Goal: Information Seeking & Learning: Learn about a topic

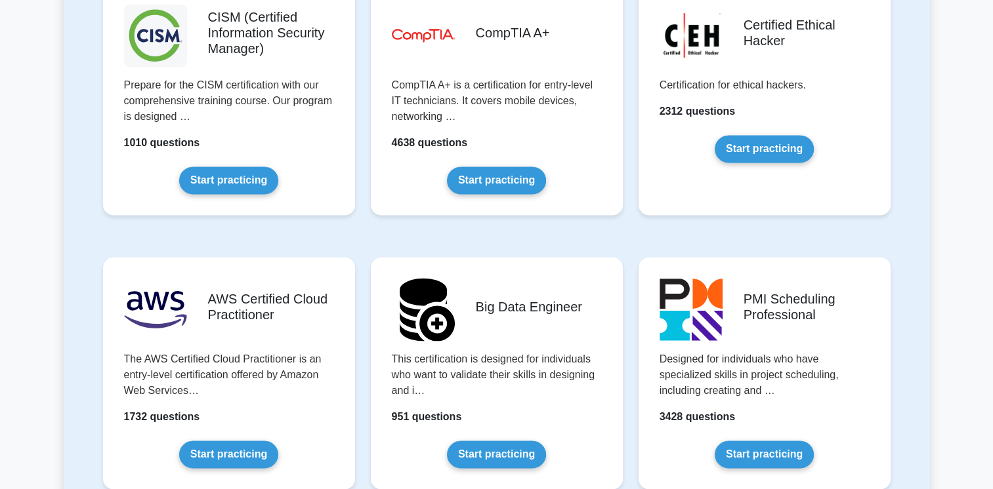
scroll to position [2165, 0]
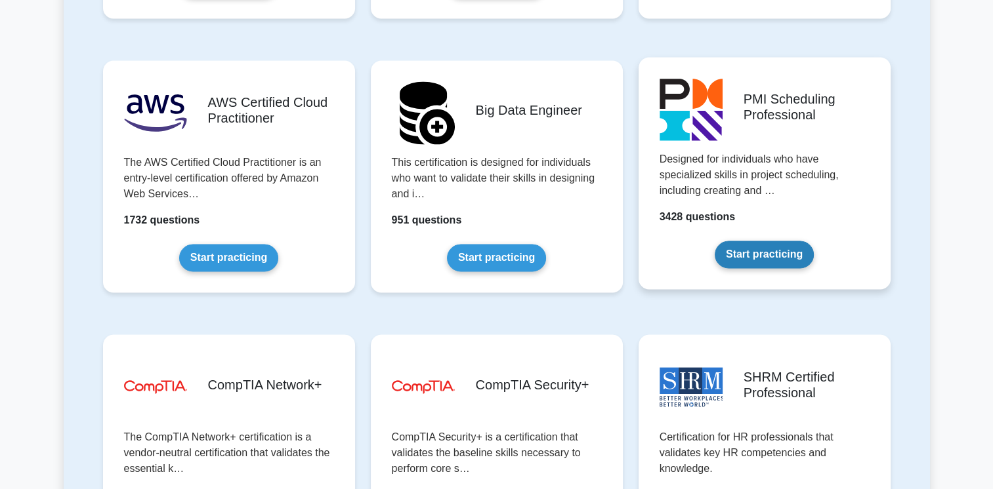
click at [784, 255] on link "Start practicing" at bounding box center [763, 255] width 99 height 28
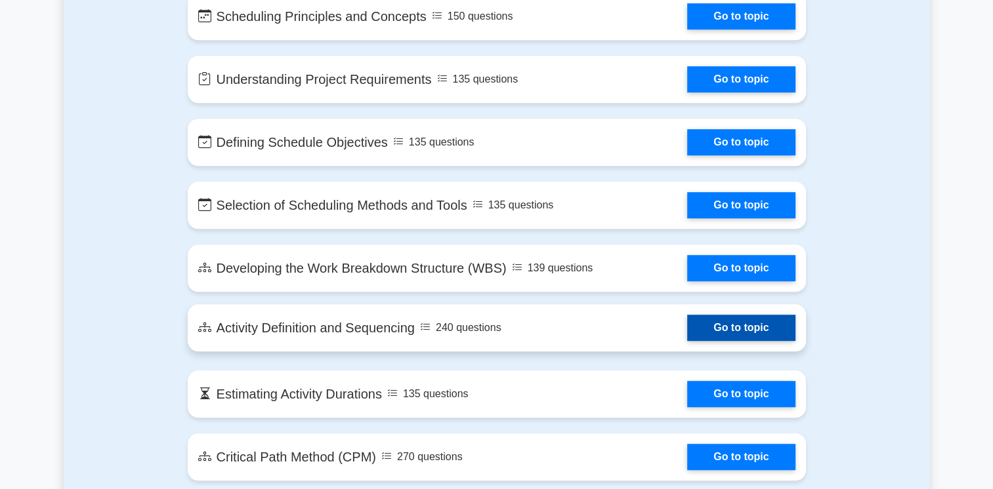
scroll to position [590, 0]
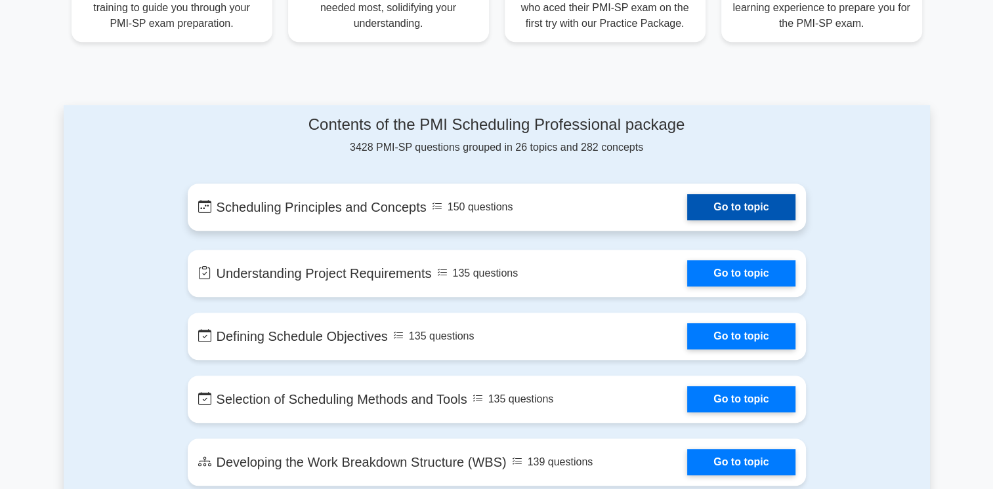
click at [759, 209] on link "Go to topic" at bounding box center [741, 207] width 108 height 26
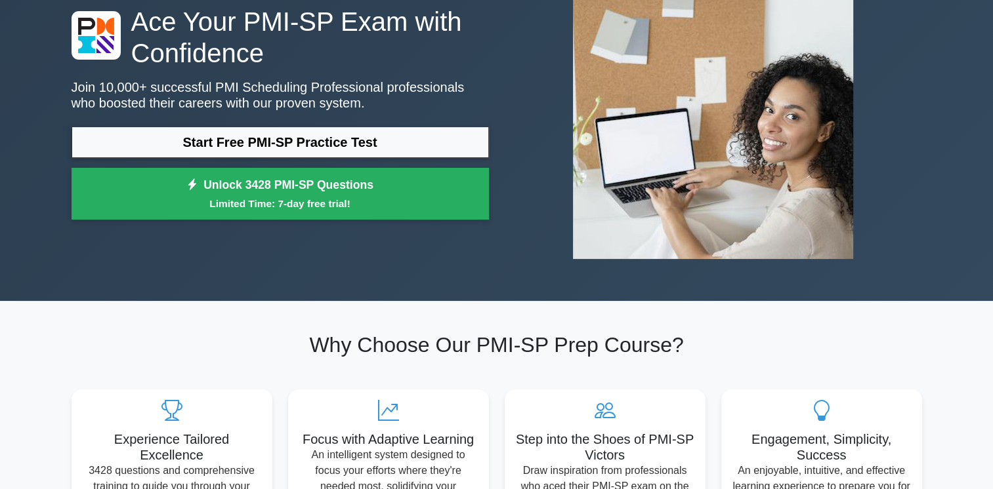
scroll to position [0, 0]
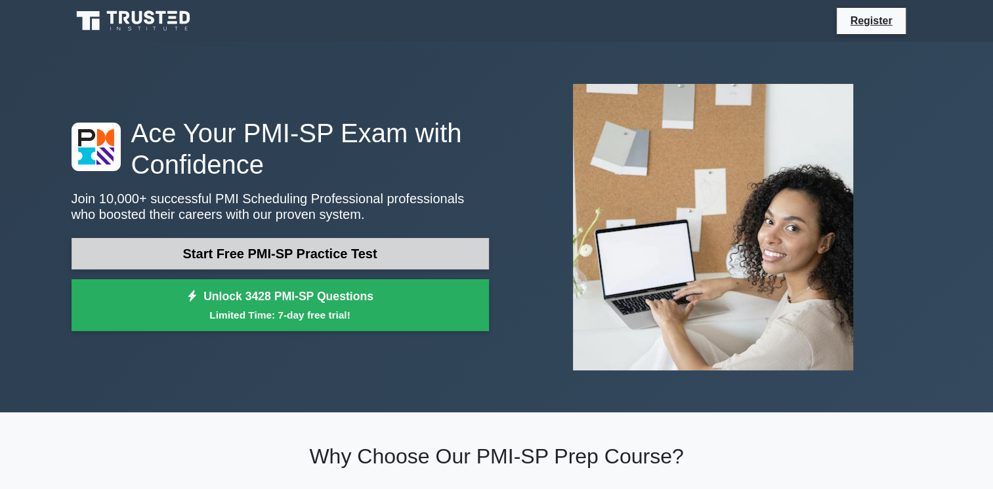
click at [323, 257] on link "Start Free PMI-SP Practice Test" at bounding box center [280, 253] width 417 height 31
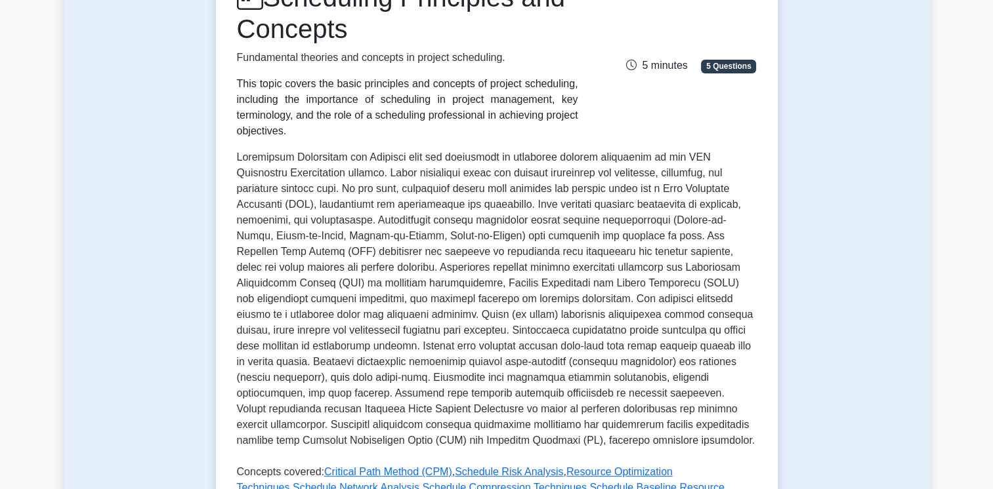
scroll to position [66, 0]
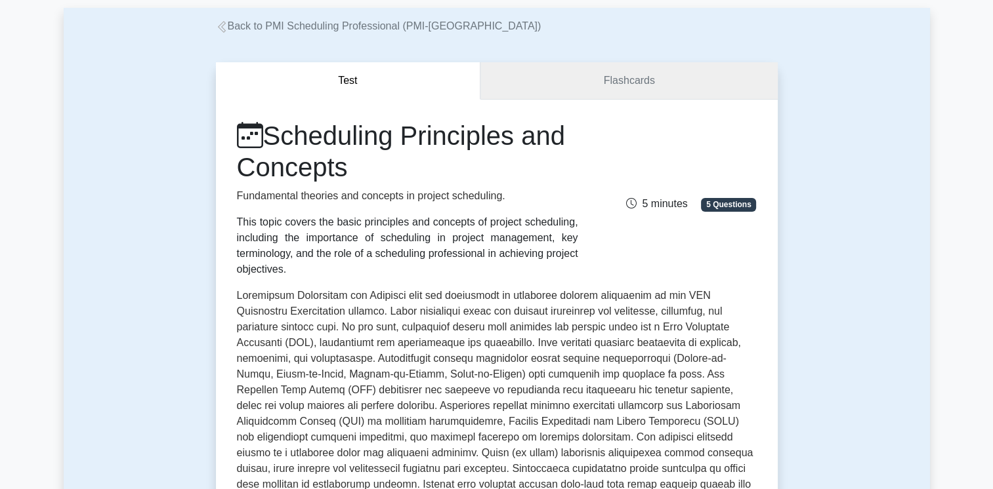
click at [616, 73] on link "Flashcards" at bounding box center [628, 80] width 297 height 37
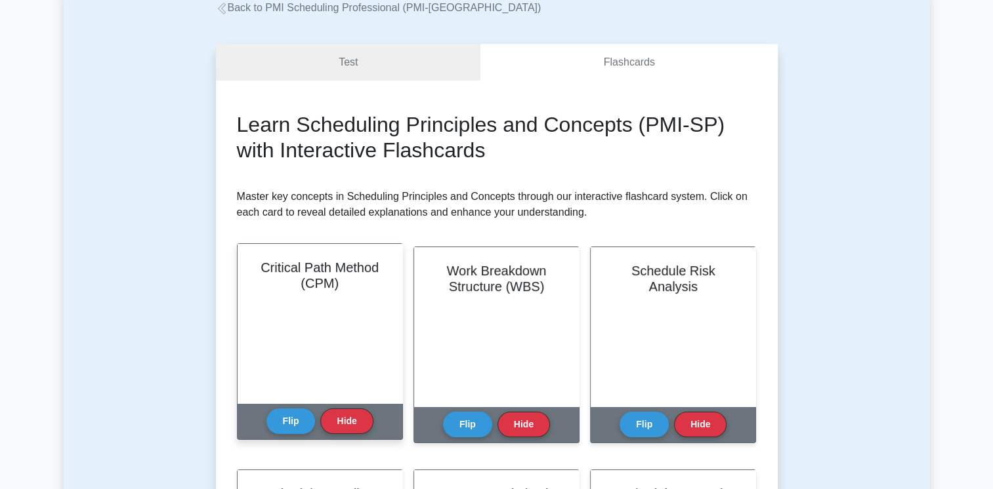
scroll to position [66, 0]
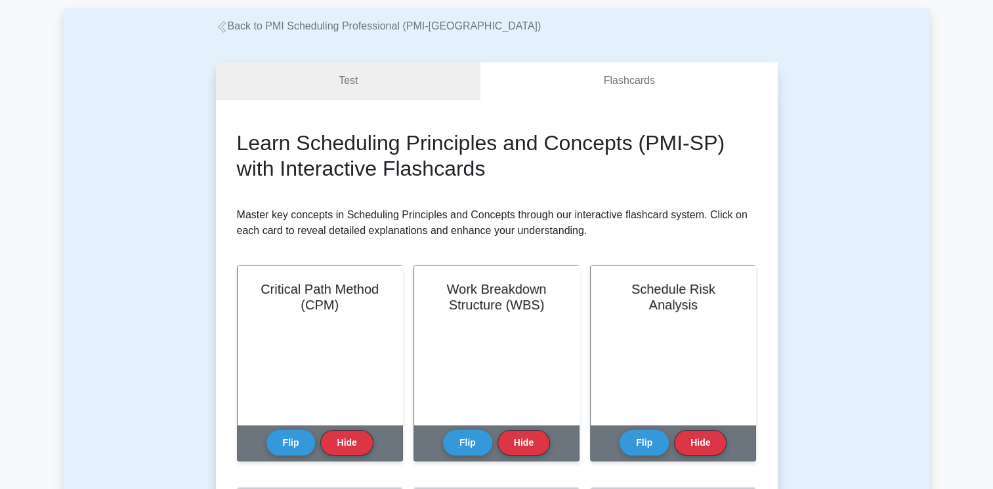
click at [358, 83] on link "Test" at bounding box center [348, 80] width 265 height 37
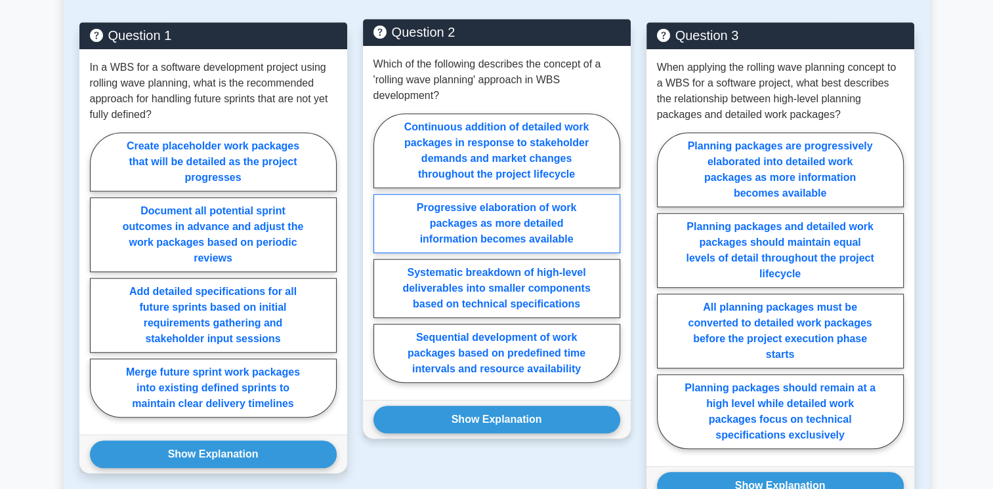
scroll to position [918, 0]
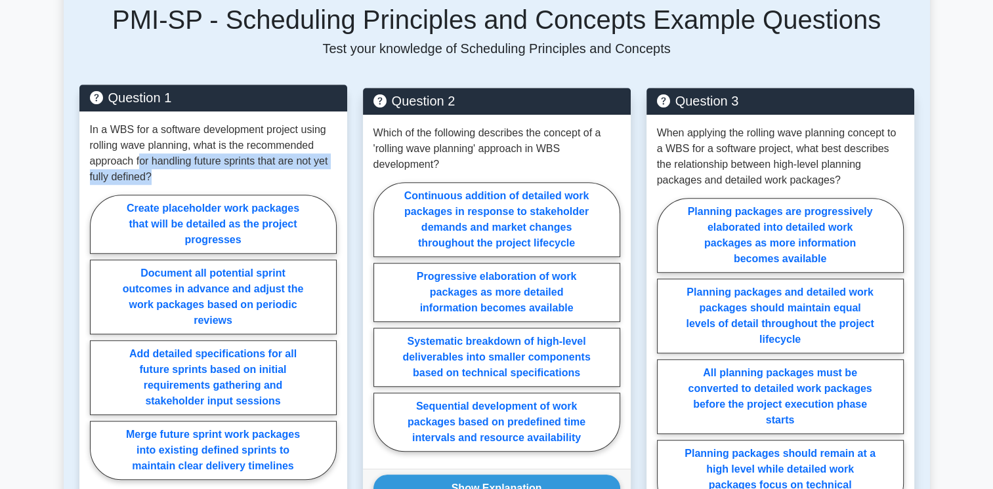
drag, startPoint x: 140, startPoint y: 146, endPoint x: 163, endPoint y: 158, distance: 26.1
click at [163, 158] on p "In a WBS for a software development project using rolling wave planning, what i…" at bounding box center [213, 153] width 247 height 63
drag, startPoint x: 163, startPoint y: 158, endPoint x: 157, endPoint y: 169, distance: 11.7
click at [157, 169] on p "In a WBS for a software development project using rolling wave planning, what i…" at bounding box center [213, 153] width 247 height 63
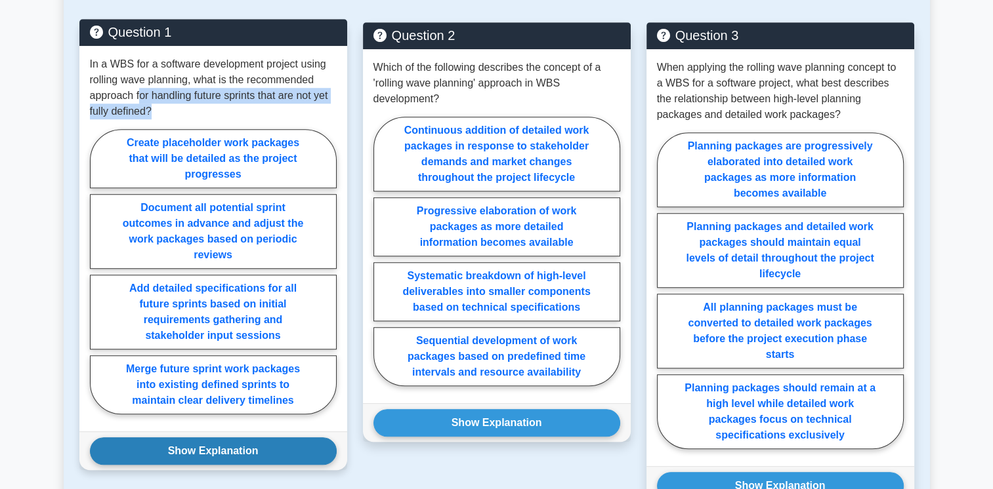
click at [181, 443] on button "Show Explanation" at bounding box center [213, 452] width 247 height 28
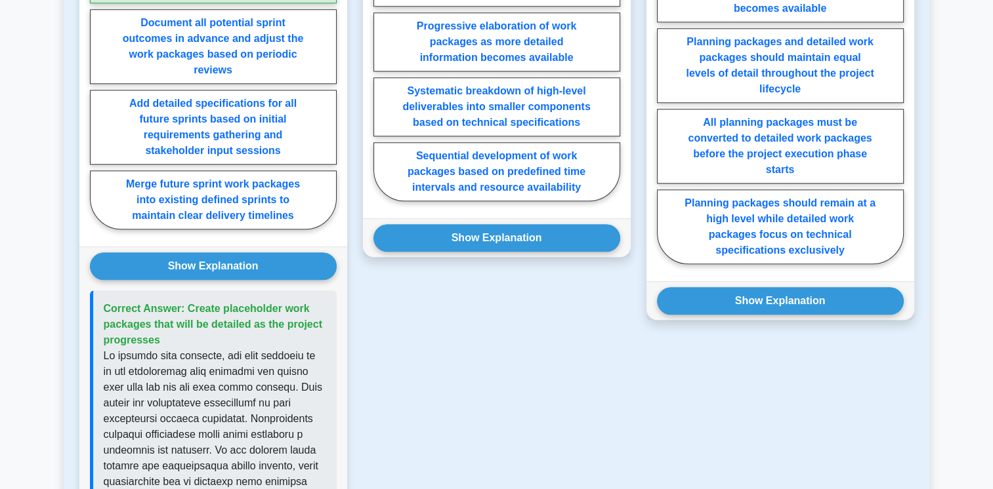
scroll to position [1181, 0]
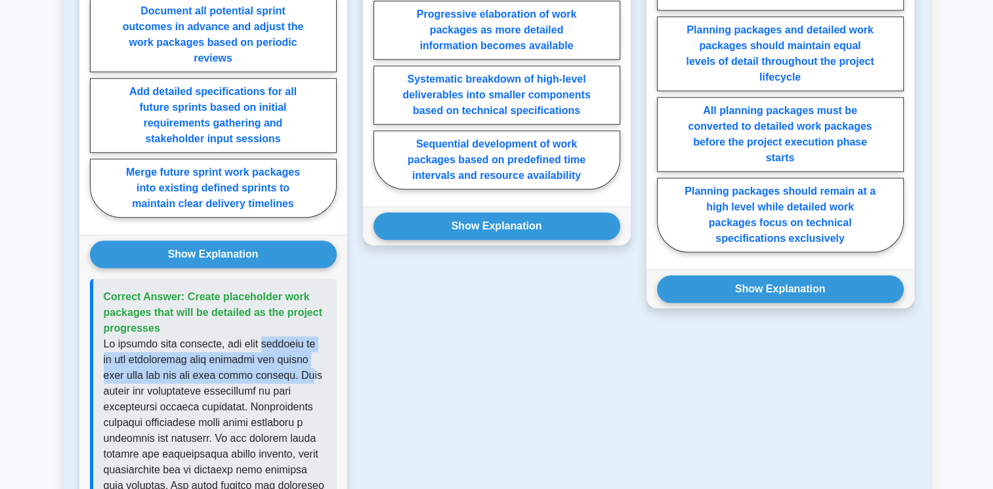
drag, startPoint x: 260, startPoint y: 327, endPoint x: 276, endPoint y: 357, distance: 34.0
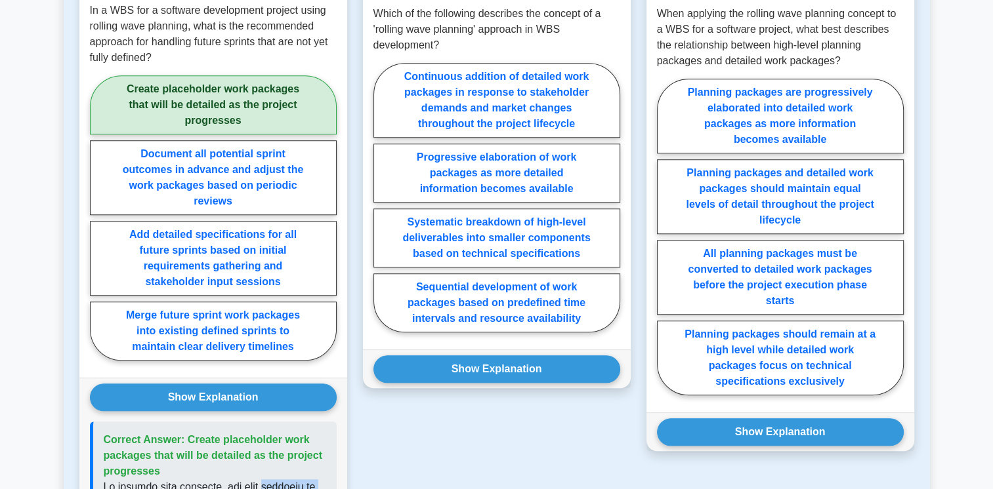
scroll to position [918, 0]
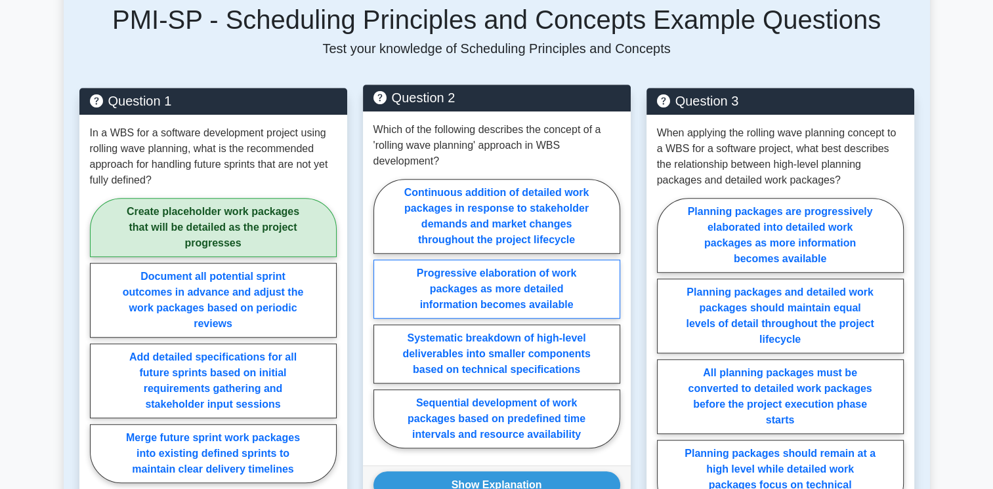
click at [496, 270] on label "Progressive elaboration of work packages as more detailed information becomes a…" at bounding box center [496, 289] width 247 height 59
click at [382, 314] on input "Progressive elaboration of work packages as more detailed information becomes a…" at bounding box center [377, 318] width 9 height 9
radio input "true"
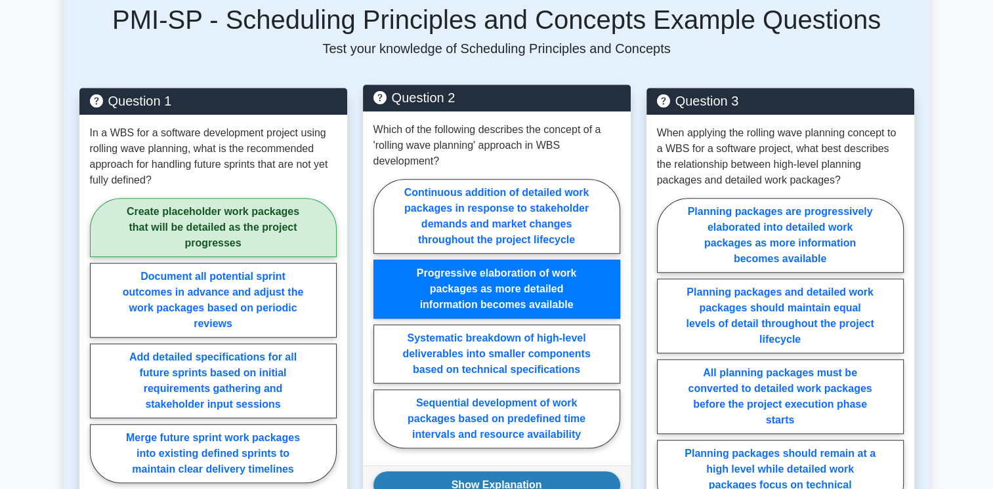
click at [451, 472] on button "Show Explanation" at bounding box center [496, 486] width 247 height 28
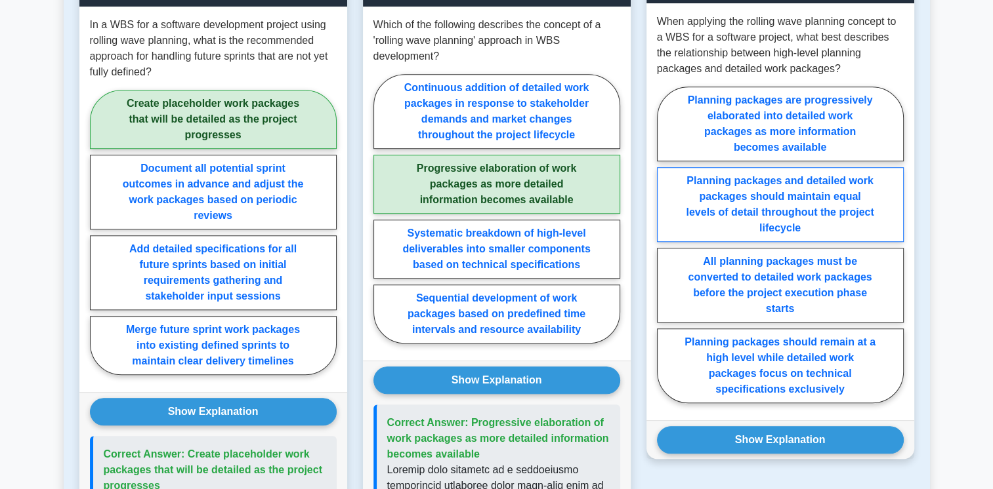
scroll to position [1050, 0]
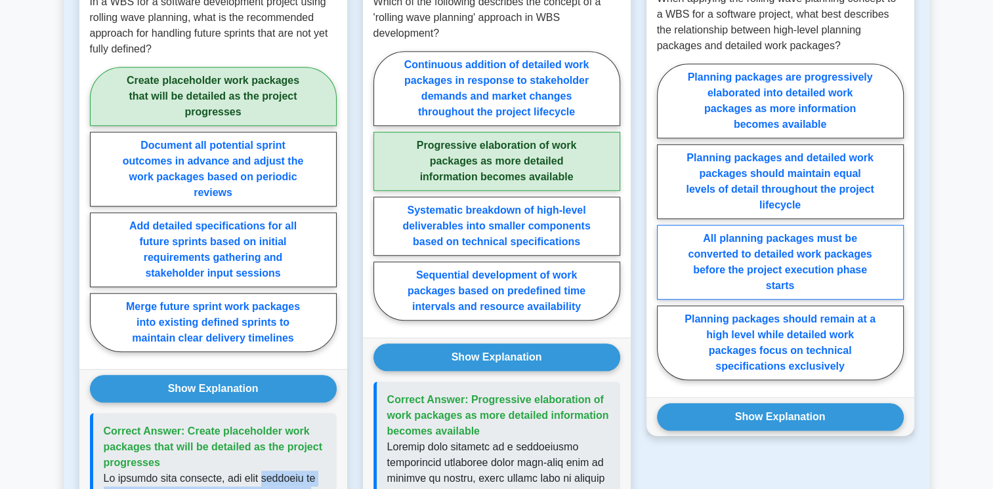
click at [780, 245] on label "All planning packages must be converted to detailed work packages before the pr…" at bounding box center [780, 262] width 247 height 75
click at [665, 230] on input "All planning packages must be converted to detailed work packages before the pr…" at bounding box center [661, 226] width 9 height 9
radio input "true"
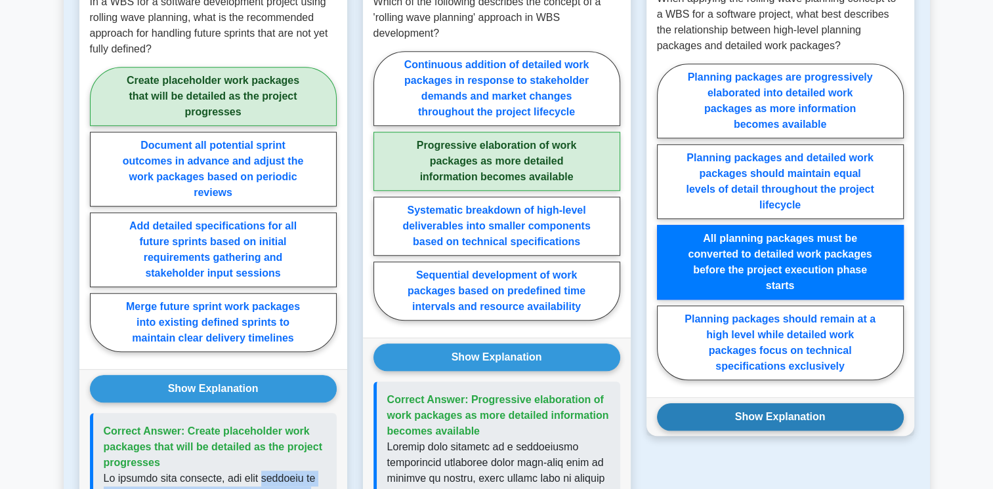
click at [766, 403] on button "Show Explanation" at bounding box center [780, 417] width 247 height 28
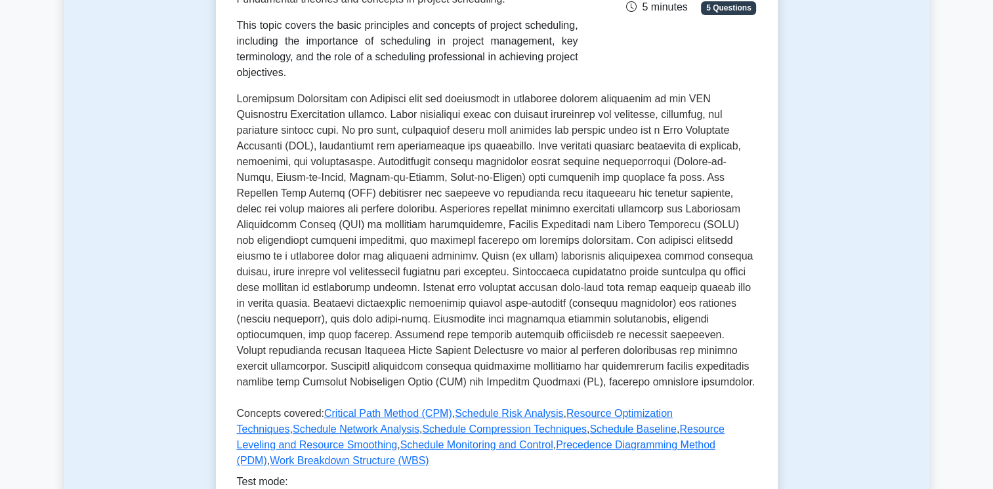
scroll to position [262, 0]
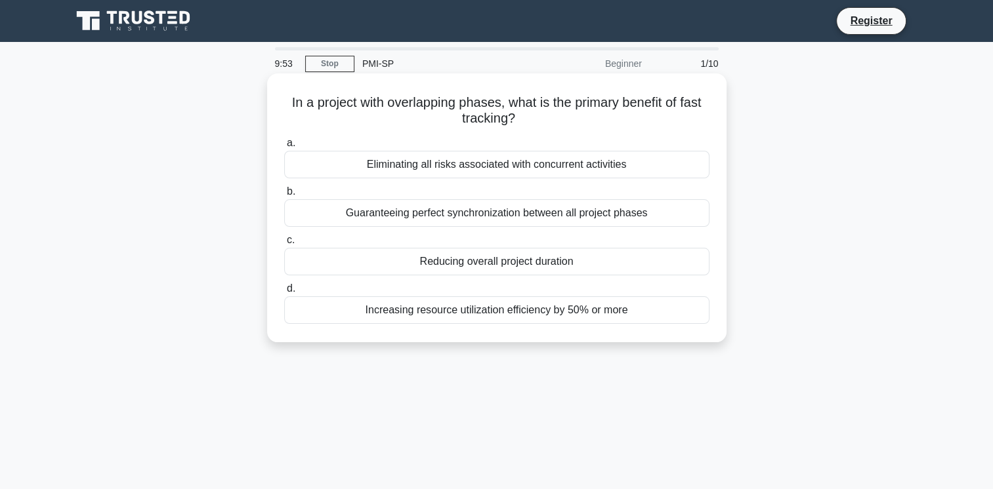
drag, startPoint x: 404, startPoint y: 104, endPoint x: 522, endPoint y: 124, distance: 119.7
click at [522, 124] on h5 "In a project with overlapping phases, what is the primary benefit of fast track…" at bounding box center [497, 110] width 428 height 33
drag, startPoint x: 522, startPoint y: 124, endPoint x: 558, endPoint y: 125, distance: 35.4
click at [558, 125] on h5 "In a project with overlapping phases, what is the primary benefit of fast track…" at bounding box center [497, 110] width 428 height 33
click at [453, 264] on div "Reducing overall project duration" at bounding box center [496, 262] width 425 height 28
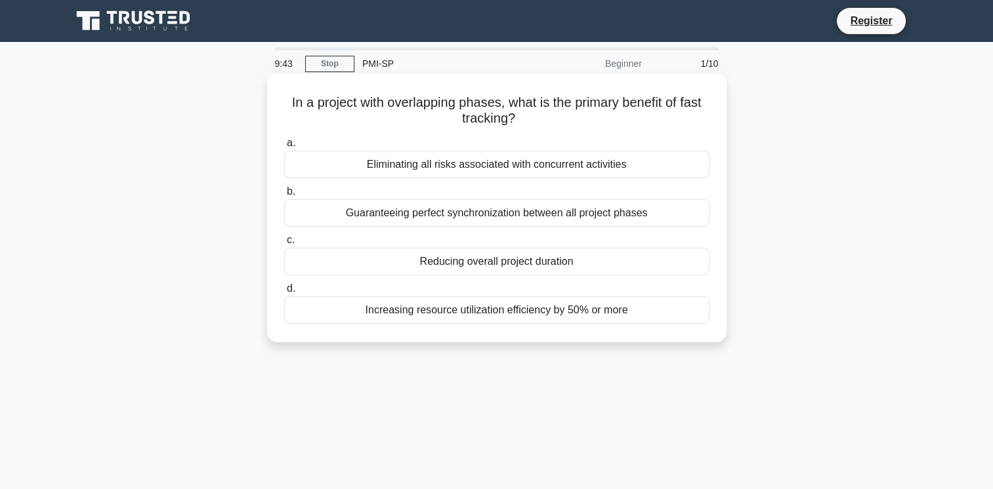
click at [284, 245] on input "c. Reducing overall project duration" at bounding box center [284, 240] width 0 height 9
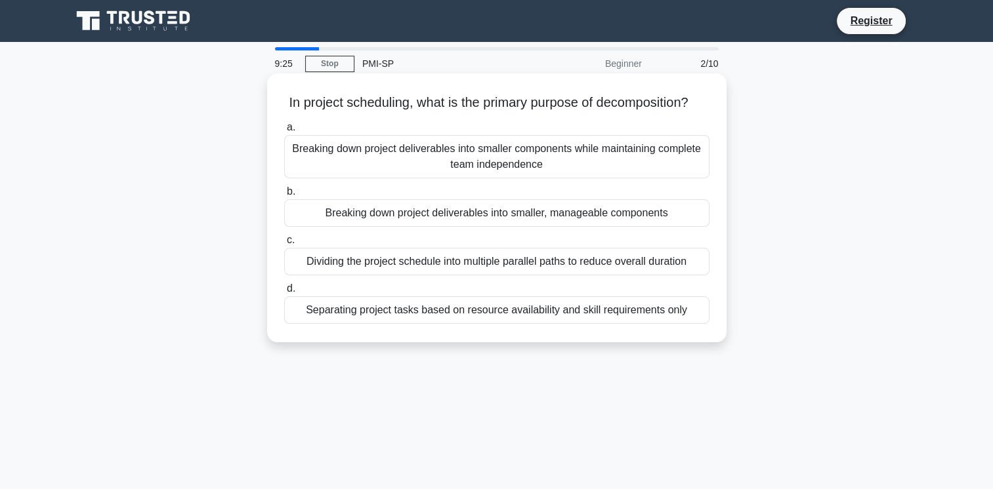
click at [563, 227] on div "Breaking down project deliverables into smaller, manageable components" at bounding box center [496, 213] width 425 height 28
click at [284, 196] on input "b. Breaking down project deliverables into smaller, manageable components" at bounding box center [284, 192] width 0 height 9
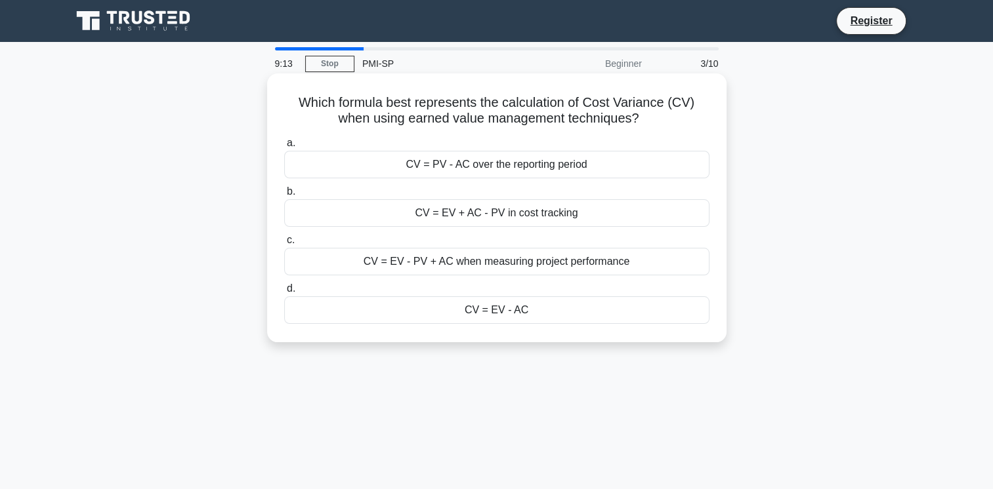
click at [548, 318] on div "CV = EV - AC" at bounding box center [496, 311] width 425 height 28
click at [284, 293] on input "d. CV = EV - AC" at bounding box center [284, 289] width 0 height 9
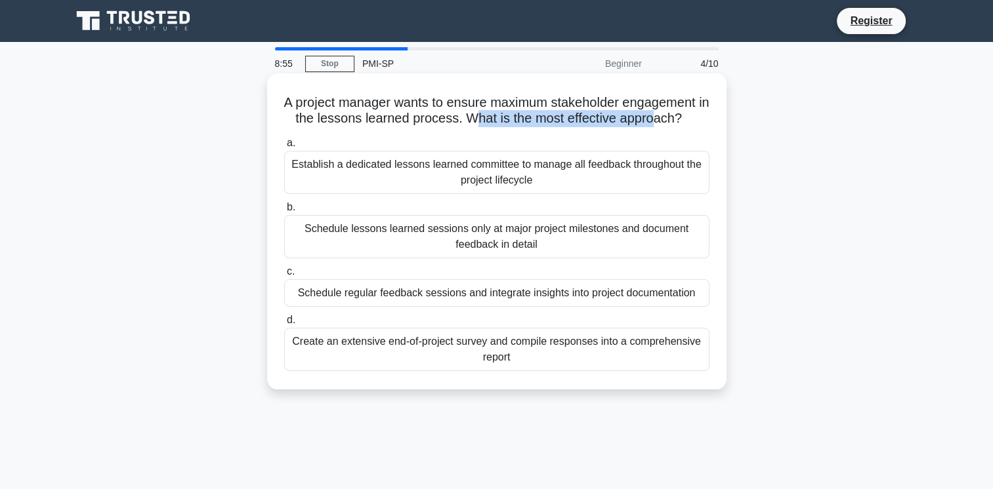
drag, startPoint x: 477, startPoint y: 112, endPoint x: 663, endPoint y: 112, distance: 185.7
click at [663, 112] on h5 "A project manager wants to ensure maximum stakeholder engagement in the lessons…" at bounding box center [497, 110] width 428 height 33
click at [485, 178] on div "Establish a dedicated lessons learned committee to manage all feedback througho…" at bounding box center [496, 172] width 425 height 43
click at [284, 148] on input "a. Establish a dedicated lessons learned committee to manage all feedback throu…" at bounding box center [284, 143] width 0 height 9
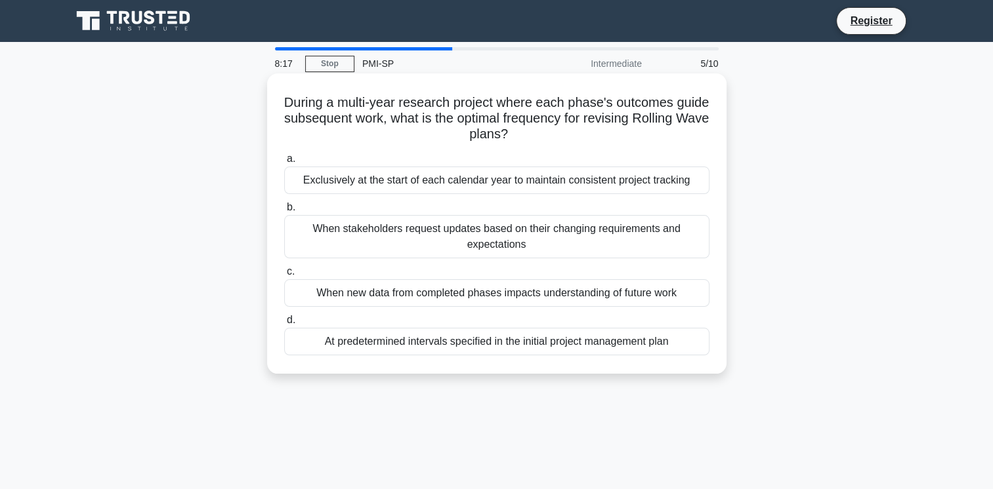
click at [422, 289] on div "When new data from completed phases impacts understanding of future work" at bounding box center [496, 293] width 425 height 28
click at [284, 276] on input "c. When new data from completed phases impacts understanding of future work" at bounding box center [284, 272] width 0 height 9
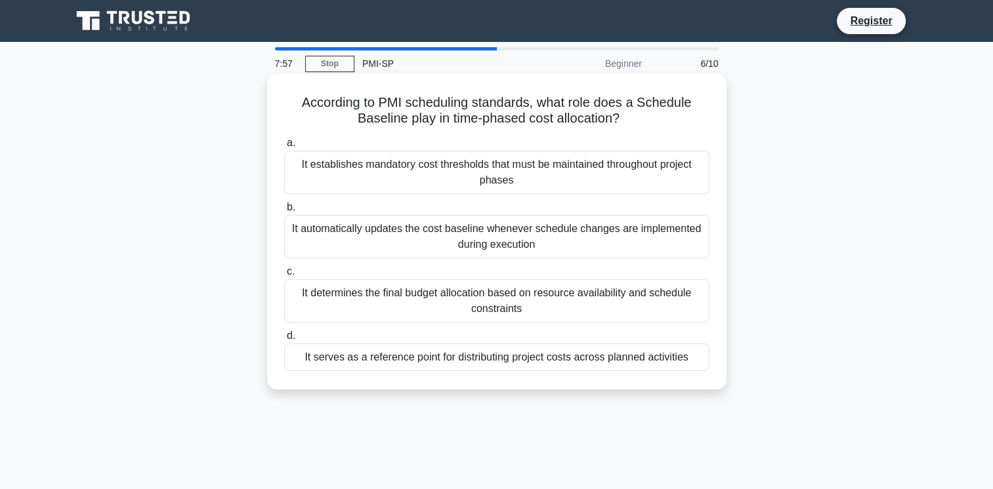
click at [388, 246] on div "It automatically updates the cost baseline whenever schedule changes are implem…" at bounding box center [496, 236] width 425 height 43
click at [284, 212] on input "b. It automatically updates the cost baseline whenever schedule changes are imp…" at bounding box center [284, 207] width 0 height 9
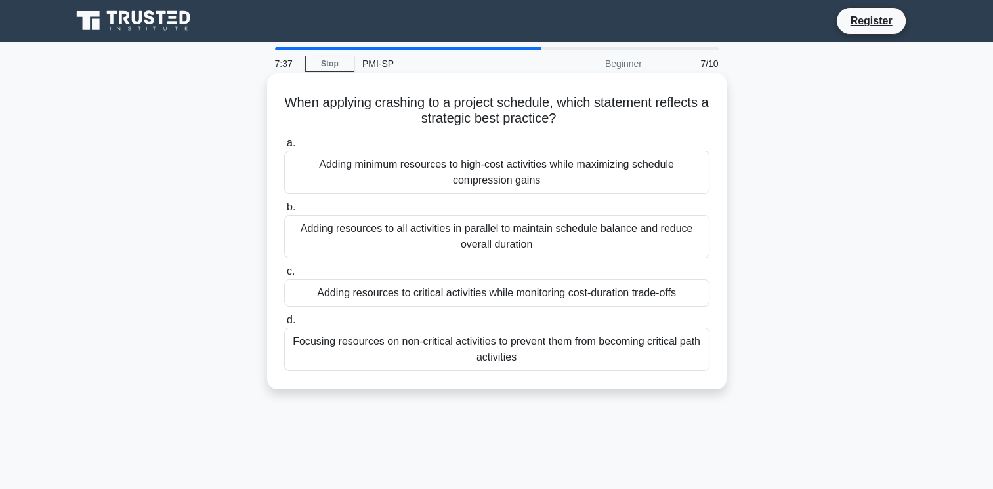
click at [427, 300] on div "Adding resources to critical activities while monitoring cost-duration trade-of…" at bounding box center [496, 293] width 425 height 28
click at [284, 276] on input "c. Adding resources to critical activities while monitoring cost-duration trade…" at bounding box center [284, 272] width 0 height 9
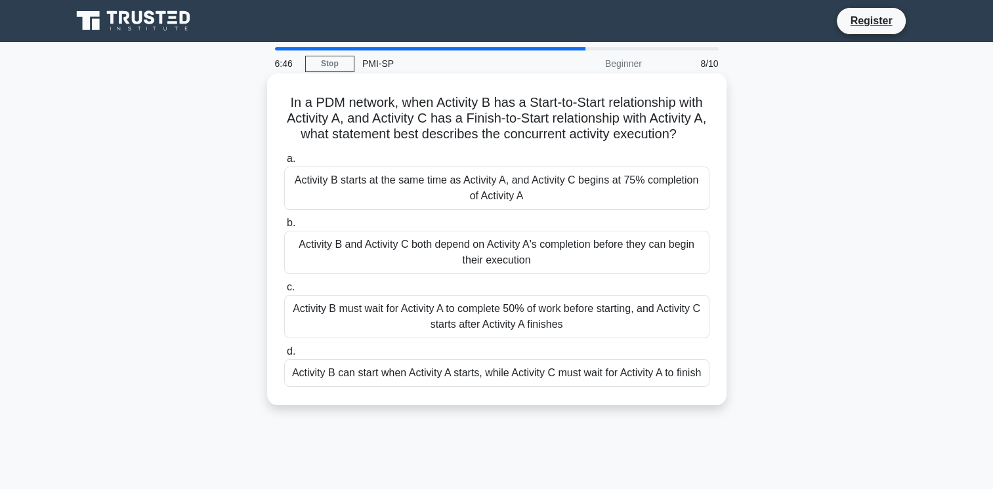
click at [390, 382] on div "Activity B can start when Activity A starts, while Activity C must wait for Act…" at bounding box center [496, 374] width 425 height 28
click at [284, 356] on input "d. Activity B can start when Activity A starts, while Activity C must wait for …" at bounding box center [284, 352] width 0 height 9
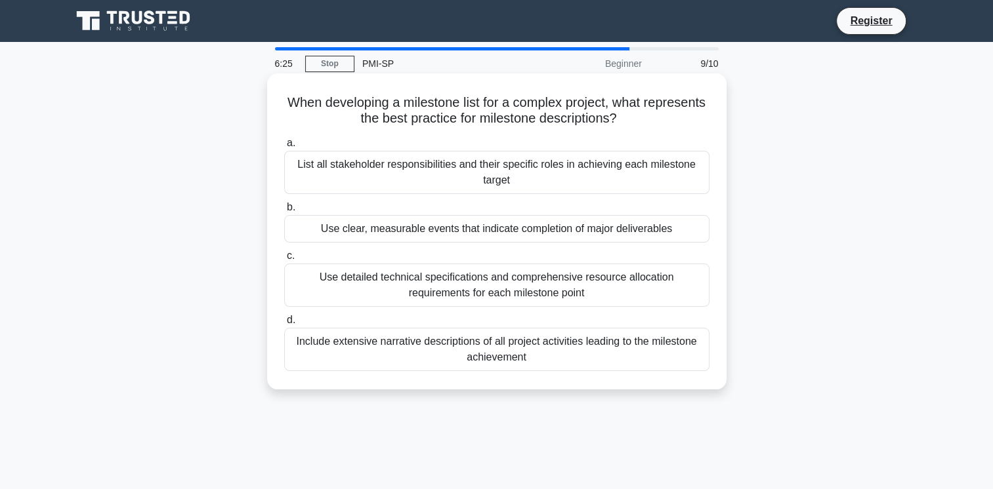
click at [549, 227] on div "Use clear, measurable events that indicate completion of major deliverables" at bounding box center [496, 229] width 425 height 28
click at [284, 212] on input "b. Use clear, measurable events that indicate completion of major deliverables" at bounding box center [284, 207] width 0 height 9
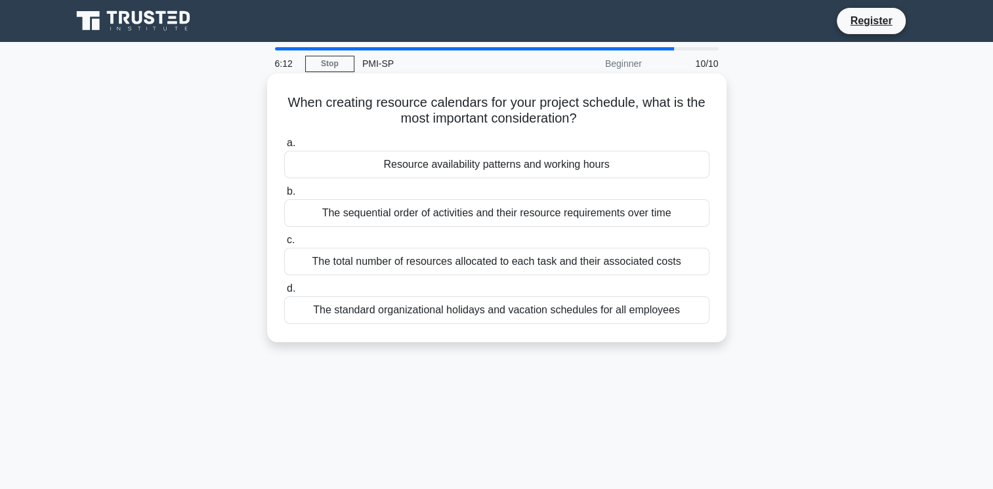
click at [453, 167] on div "Resource availability patterns and working hours" at bounding box center [496, 165] width 425 height 28
click at [284, 148] on input "a. Resource availability patterns and working hours" at bounding box center [284, 143] width 0 height 9
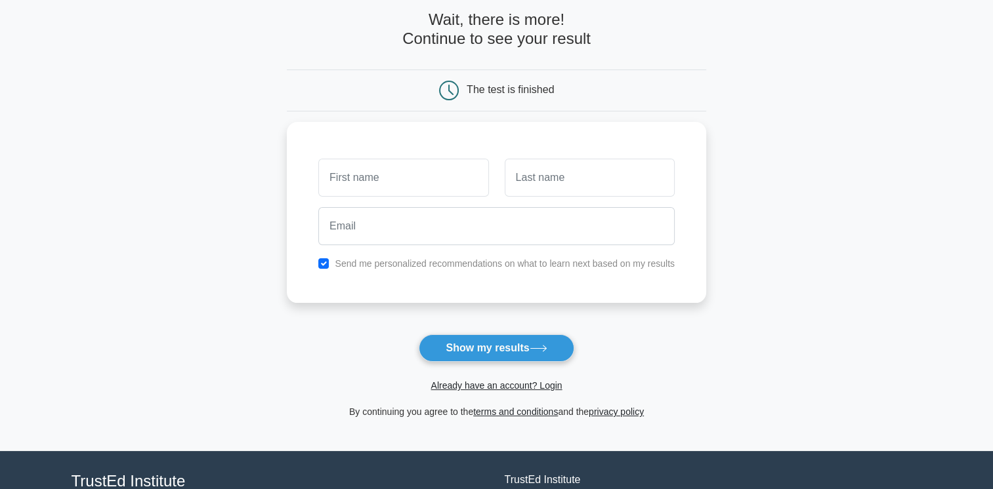
scroll to position [66, 0]
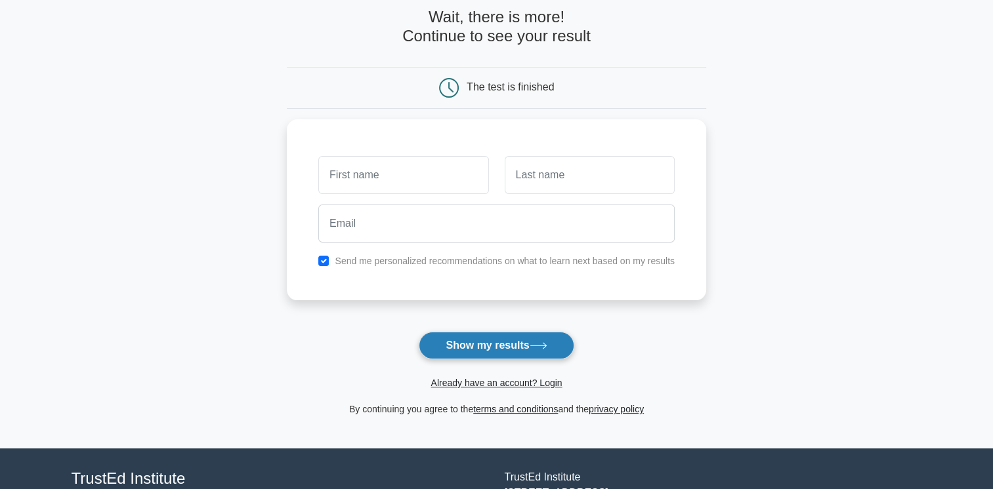
click at [503, 350] on button "Show my results" at bounding box center [496, 346] width 155 height 28
type input "[PERSON_NAME]"
type input "nafie"
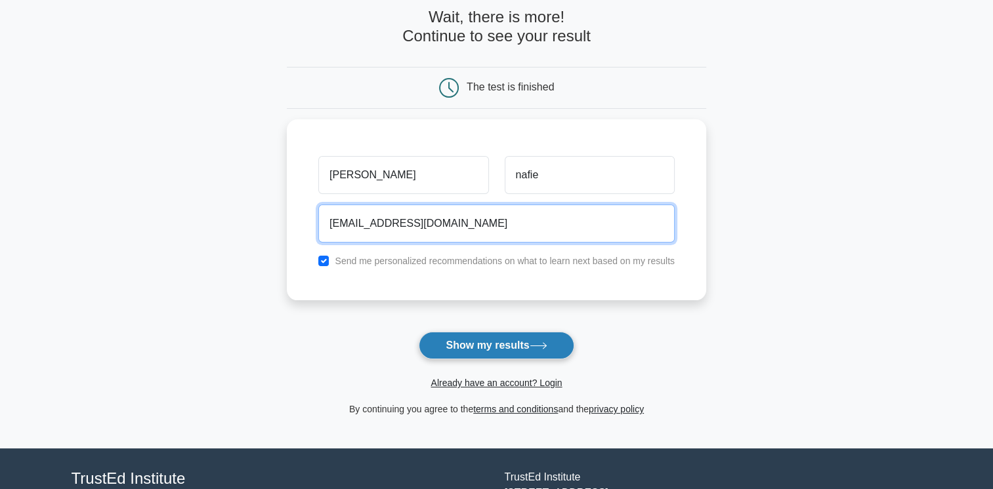
type input "[EMAIL_ADDRESS][DOMAIN_NAME]"
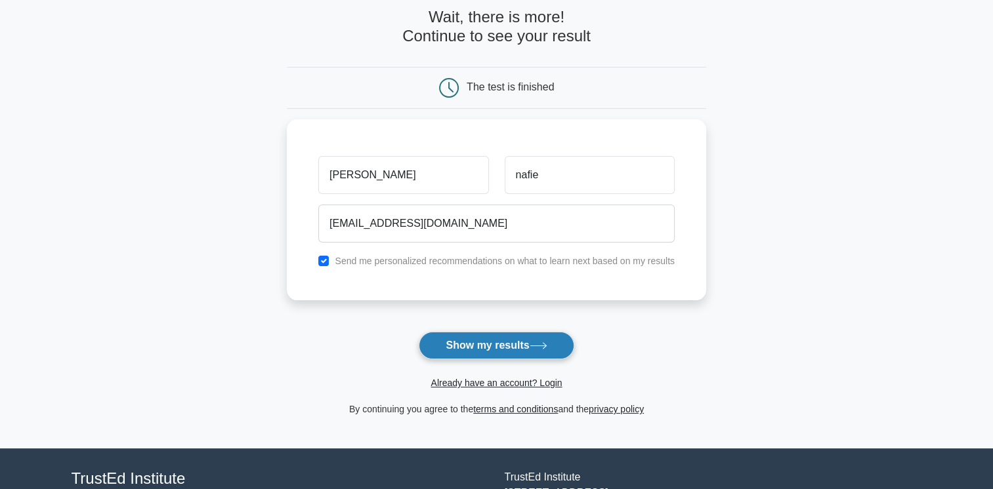
click at [509, 345] on button "Show my results" at bounding box center [496, 346] width 155 height 28
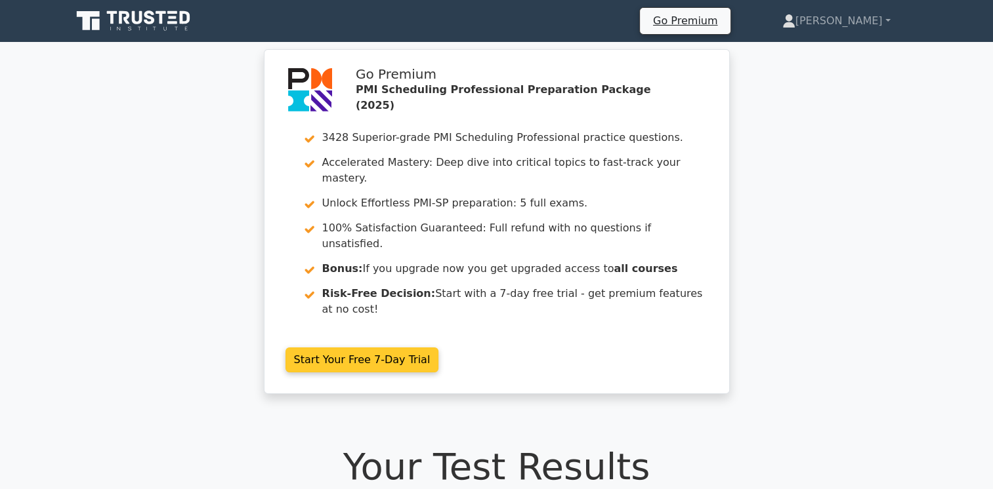
click at [369, 348] on link "Start Your Free 7-Day Trial" at bounding box center [362, 360] width 154 height 25
